Goal: Transaction & Acquisition: Purchase product/service

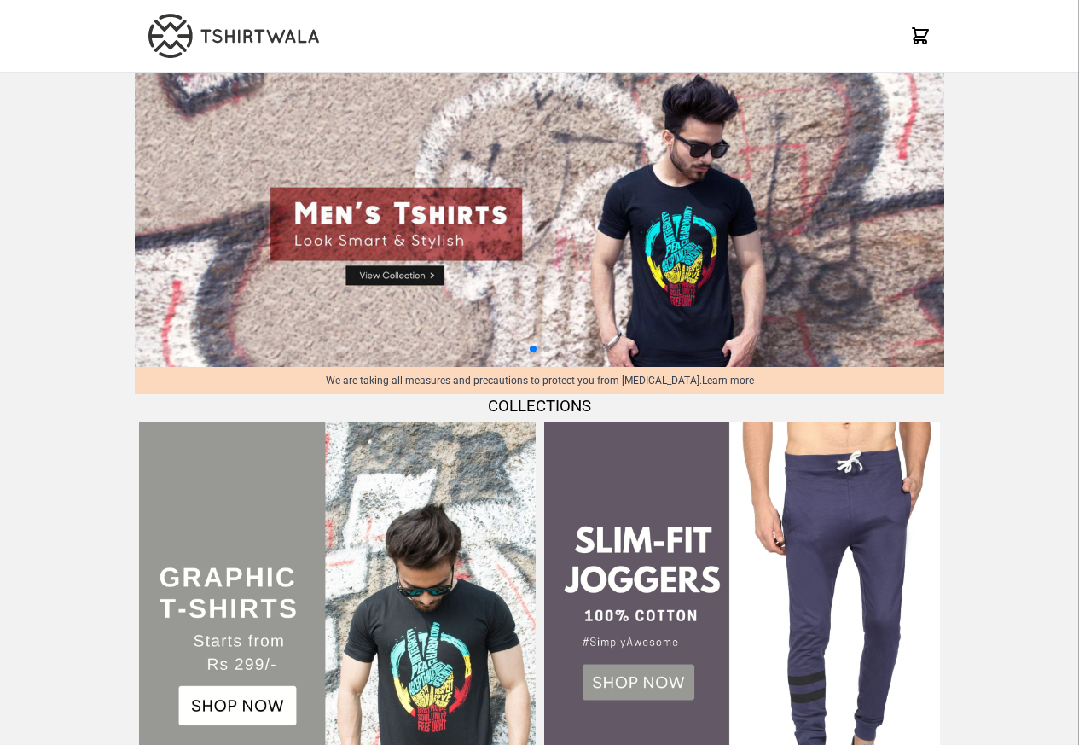
click at [462, 422] on img at bounding box center [337, 620] width 396 height 396
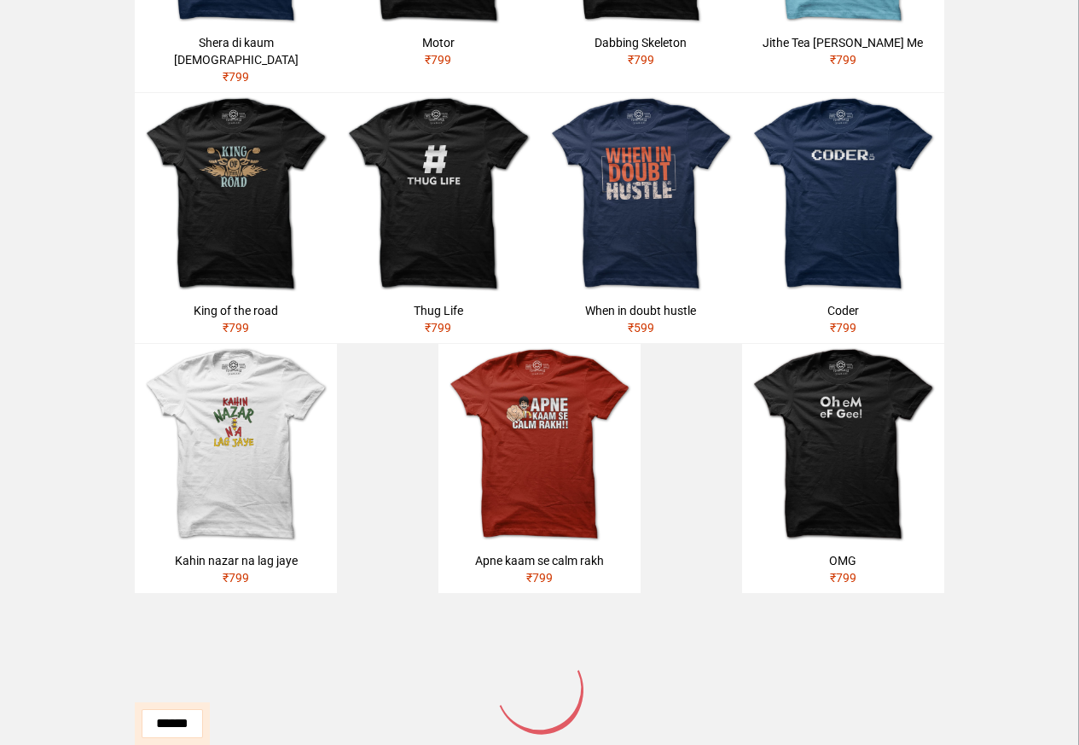
scroll to position [957, 0]
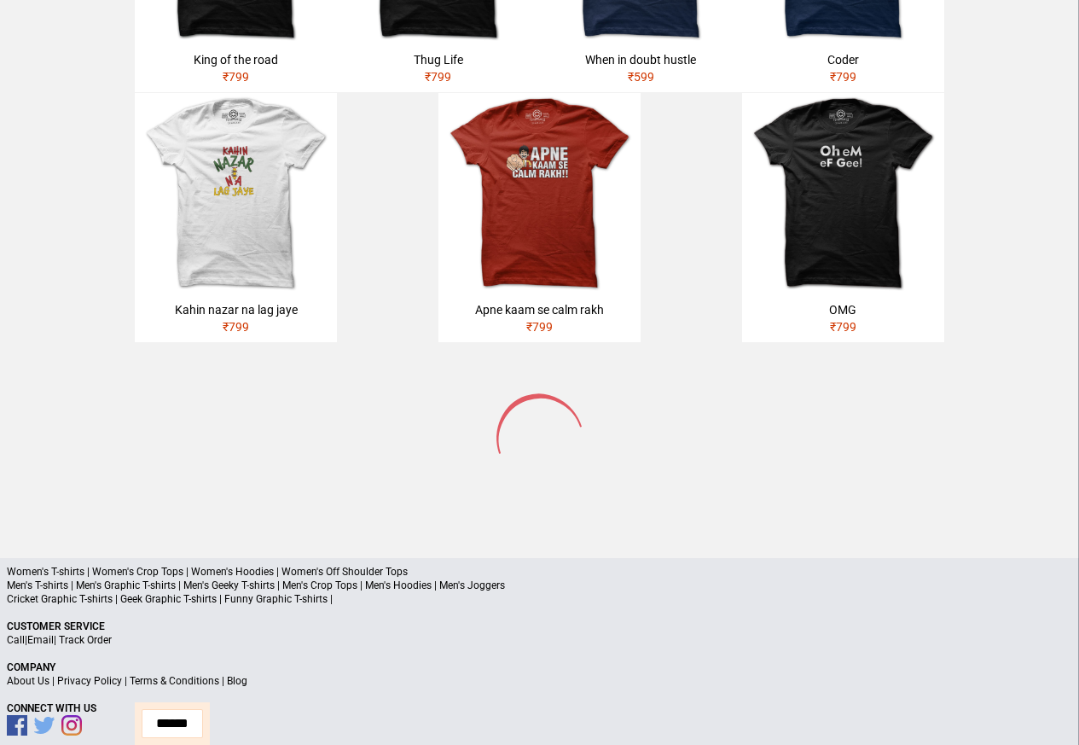
click at [189, 565] on p "Women's T-shirts | Women's Crop Tops | Women's Hoodies | Women's Off Shoulder T…" at bounding box center [540, 572] width 1066 height 14
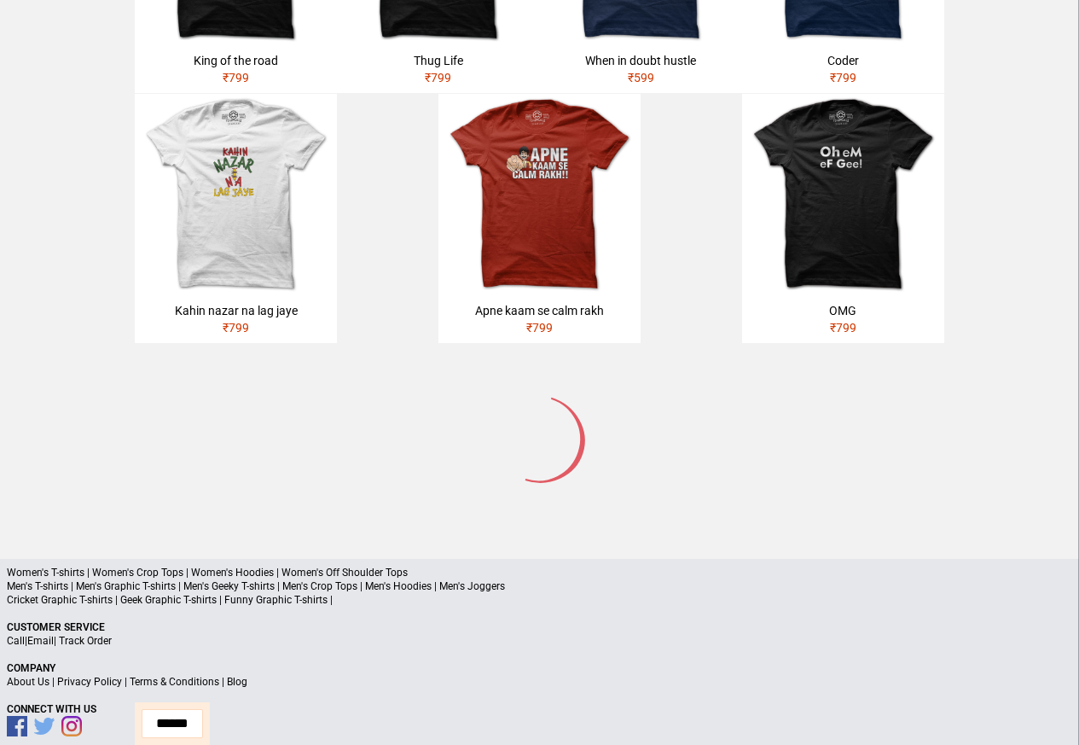
click at [193, 579] on p "Men's T-shirts | Men's Graphic T-shirts | Men's Geeky T-shirts | Men's Crop Top…" at bounding box center [540, 586] width 1066 height 14
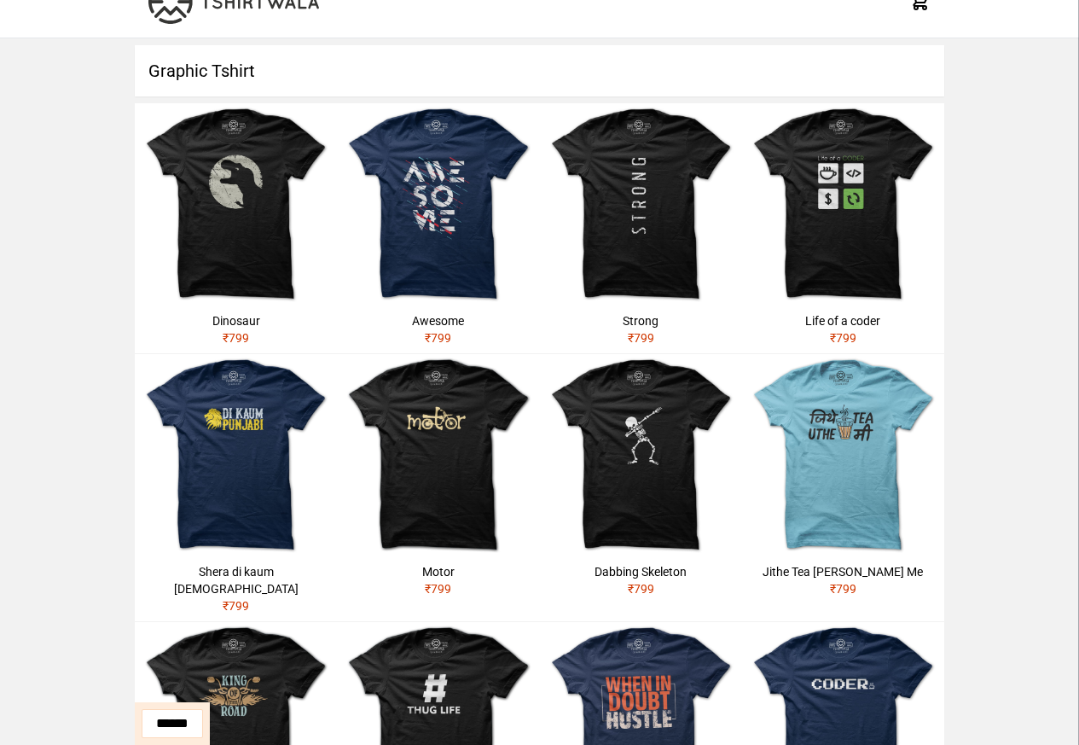
scroll to position [0, 0]
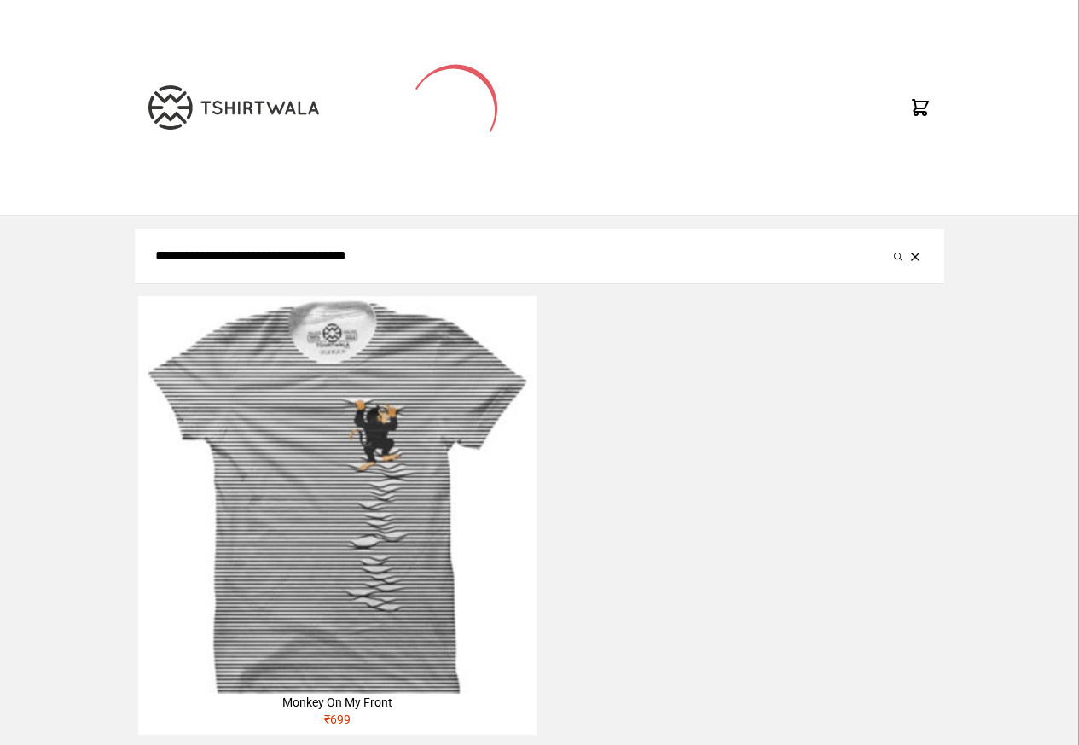
click at [448, 419] on img at bounding box center [337, 495] width 398 height 398
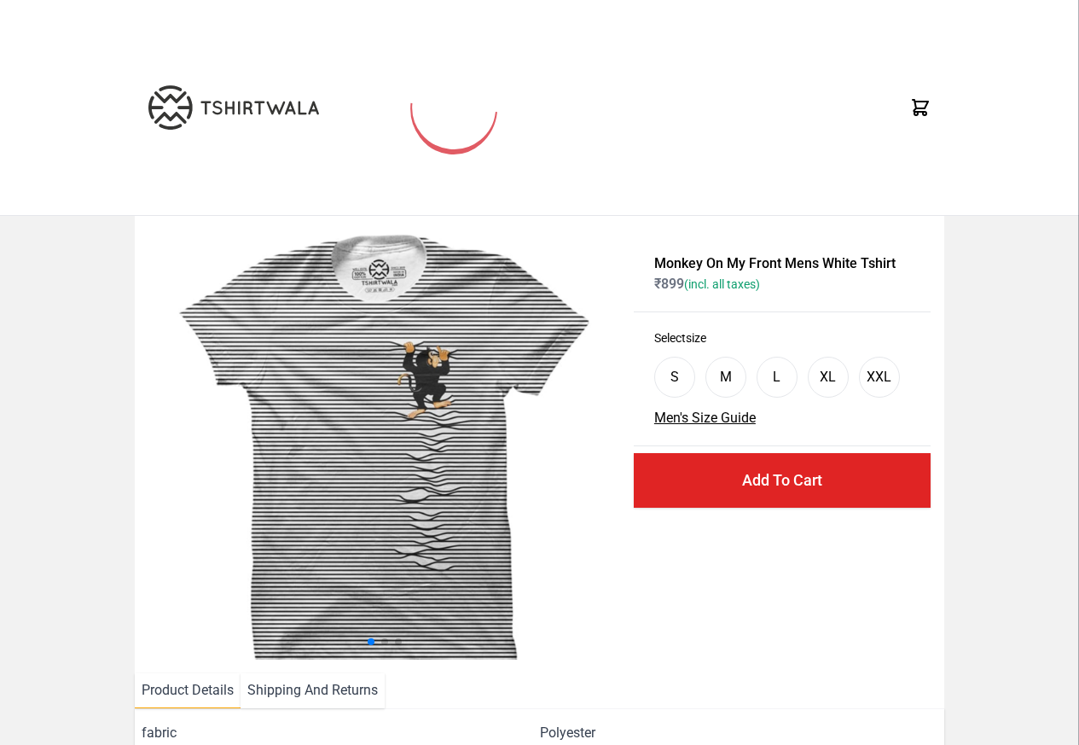
click at [176, 696] on li "Product Details" at bounding box center [188, 690] width 106 height 35
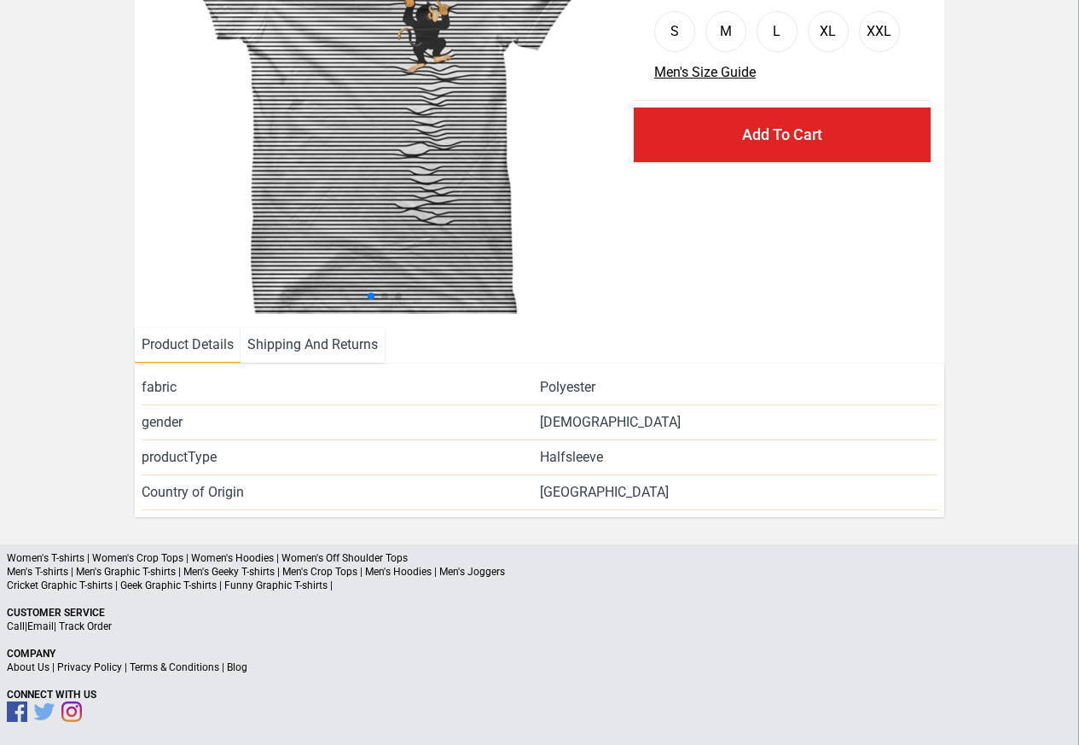
scroll to position [206, 0]
